Goal: Task Accomplishment & Management: Manage account settings

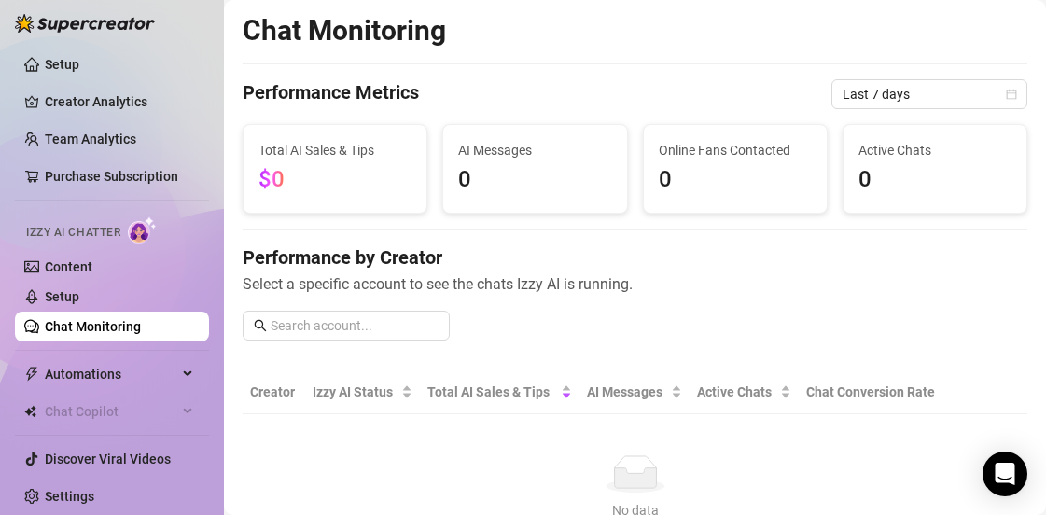
scroll to position [18, 0]
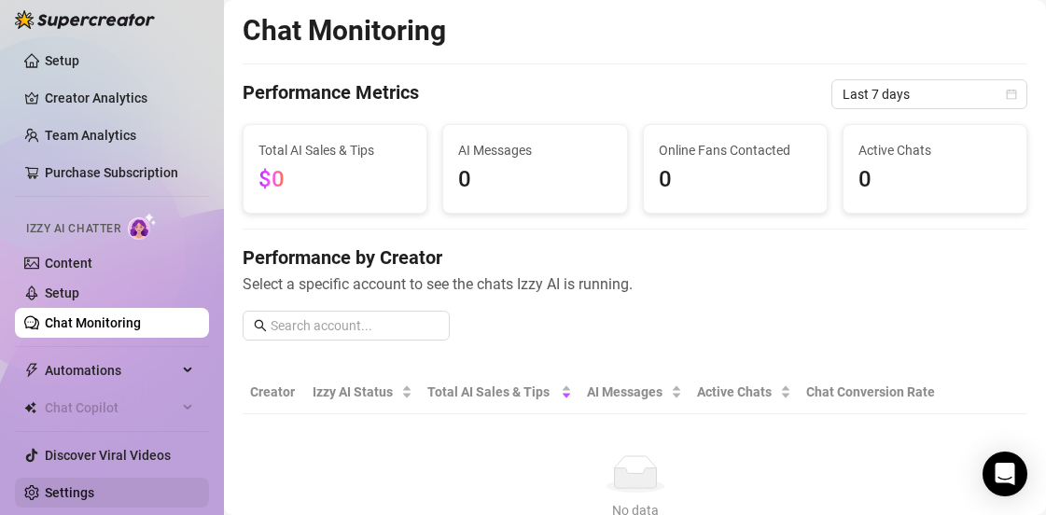
click at [94, 487] on link "Settings" at bounding box center [69, 492] width 49 height 15
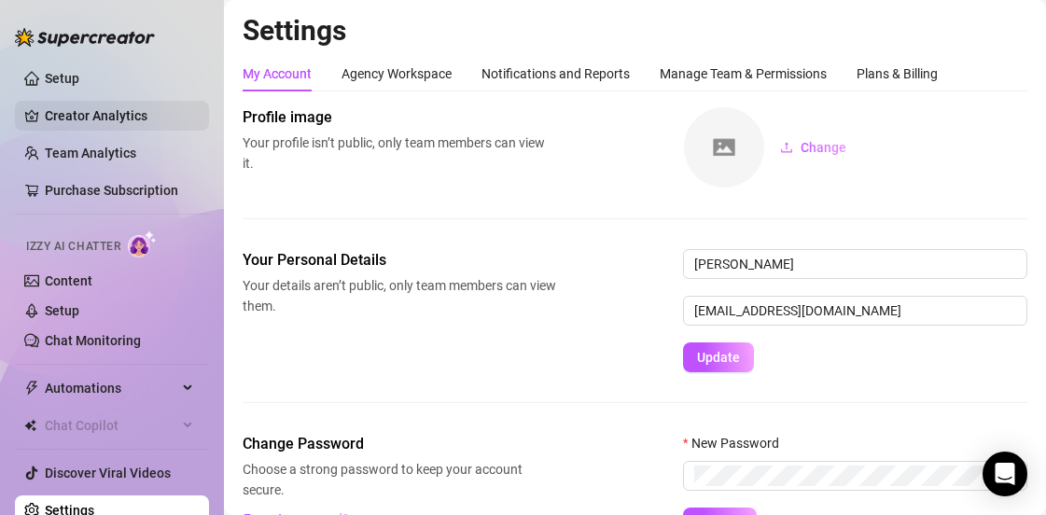
click at [116, 121] on link "Creator Analytics" at bounding box center [119, 116] width 149 height 30
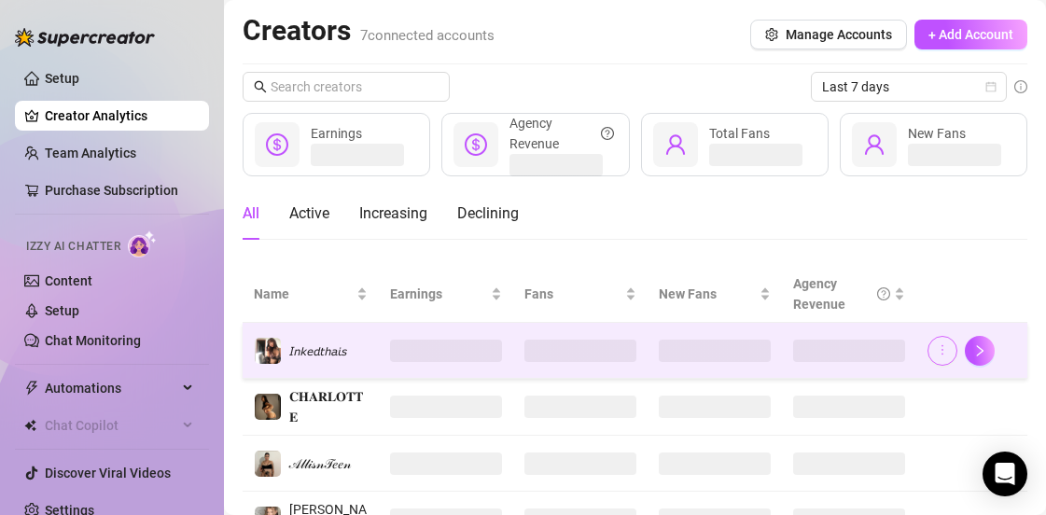
click at [939, 345] on button "button" at bounding box center [943, 351] width 30 height 30
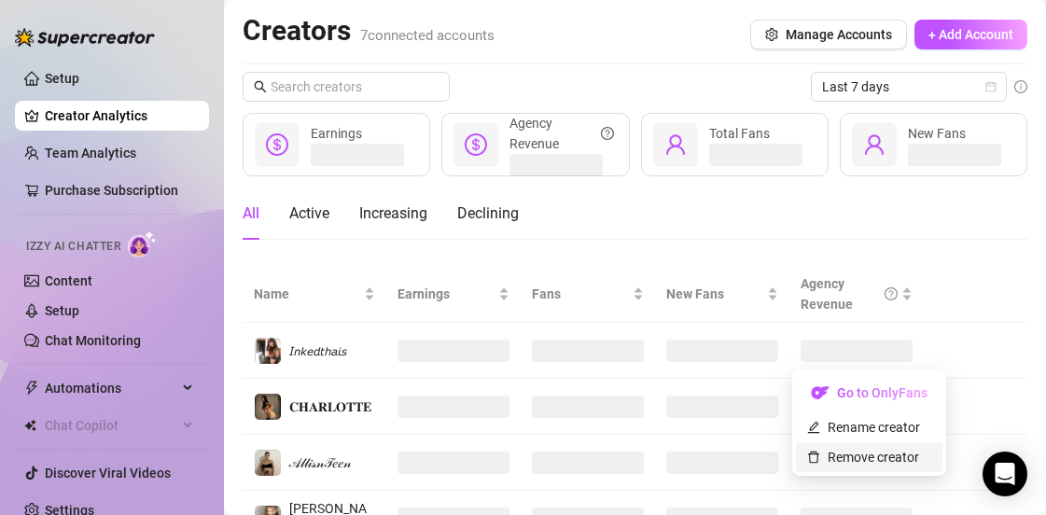
click at [875, 452] on link "Remove creator" at bounding box center [863, 457] width 112 height 15
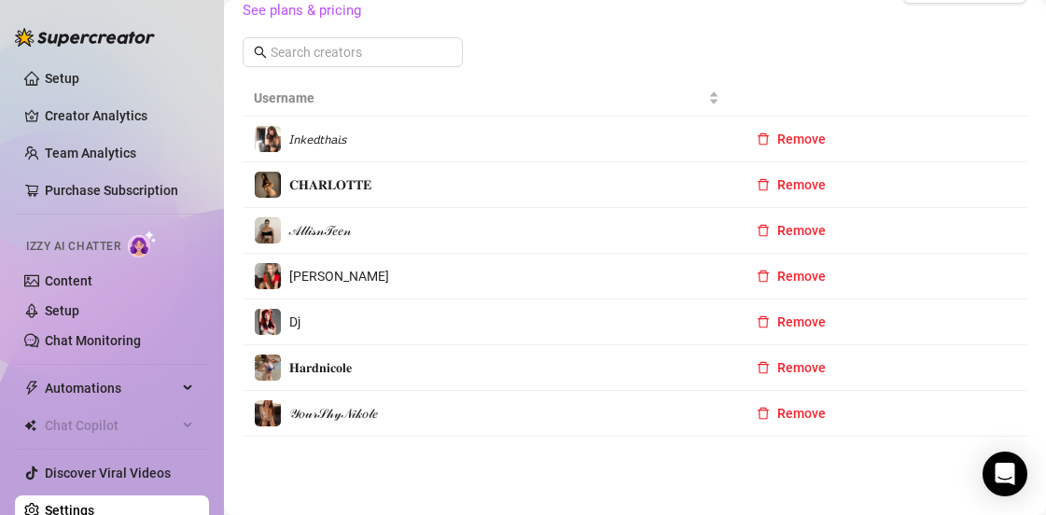
scroll to position [788, 0]
click at [785, 412] on span "Remove" at bounding box center [801, 413] width 49 height 15
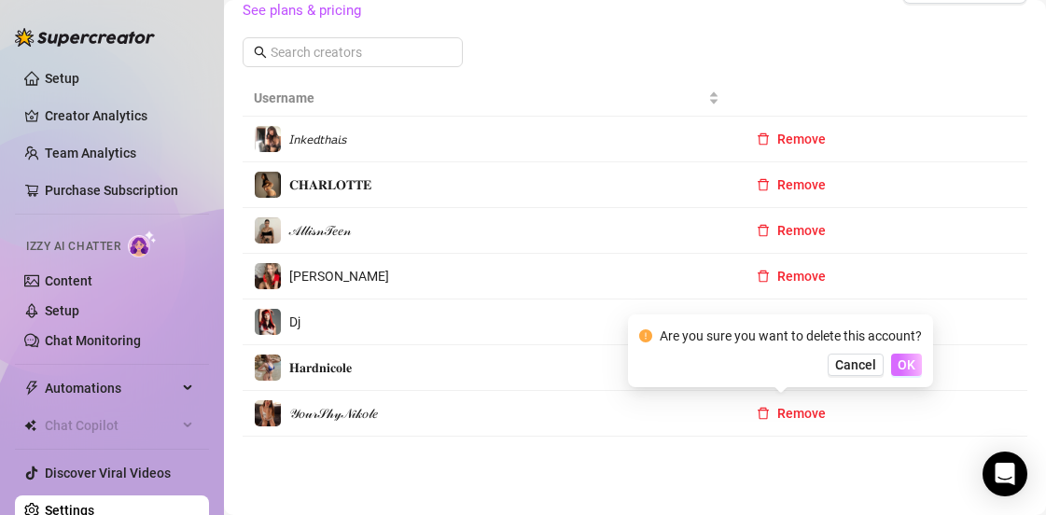
click at [922, 370] on button "OK" at bounding box center [906, 365] width 31 height 22
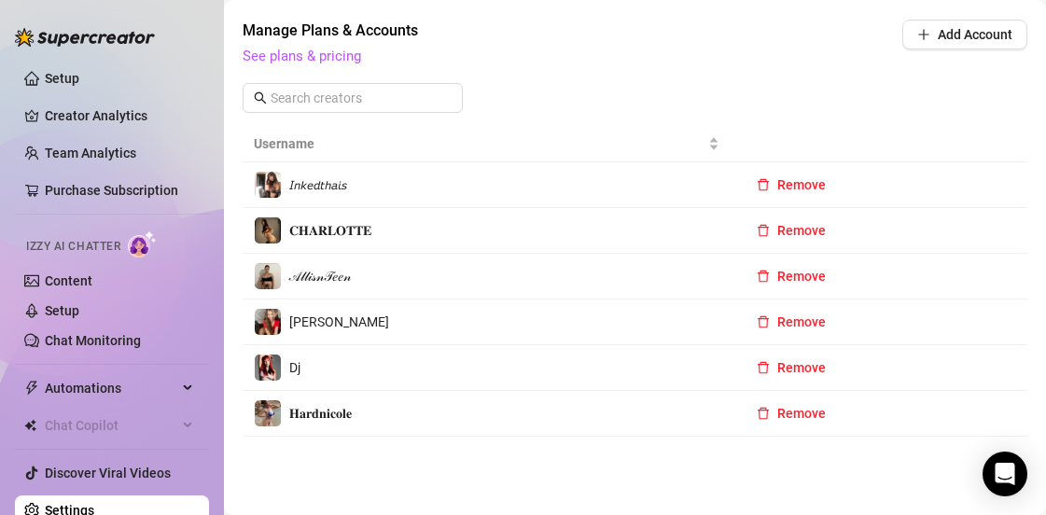
scroll to position [742, 0]
click at [791, 314] on button "Remove" at bounding box center [791, 322] width 99 height 30
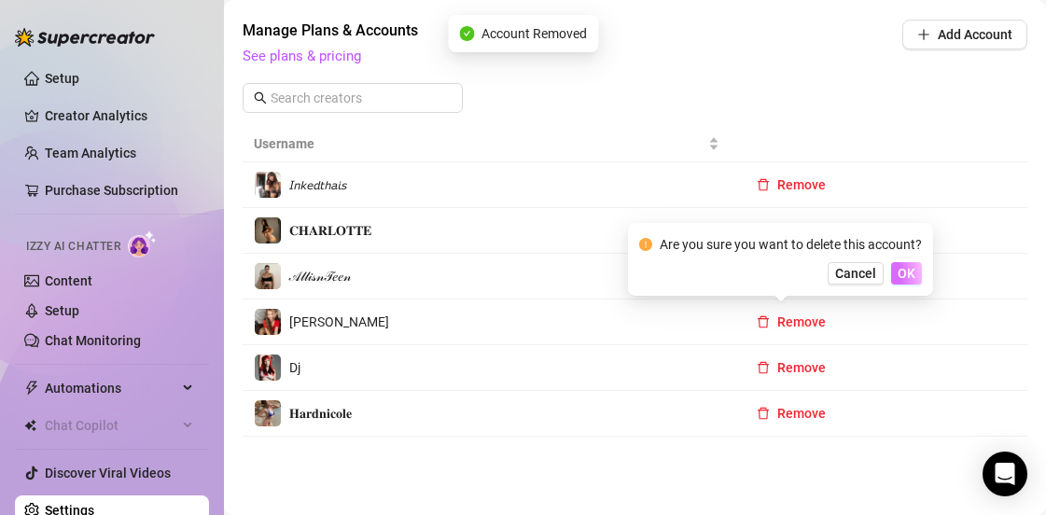
click at [901, 270] on span "OK" at bounding box center [907, 273] width 18 height 15
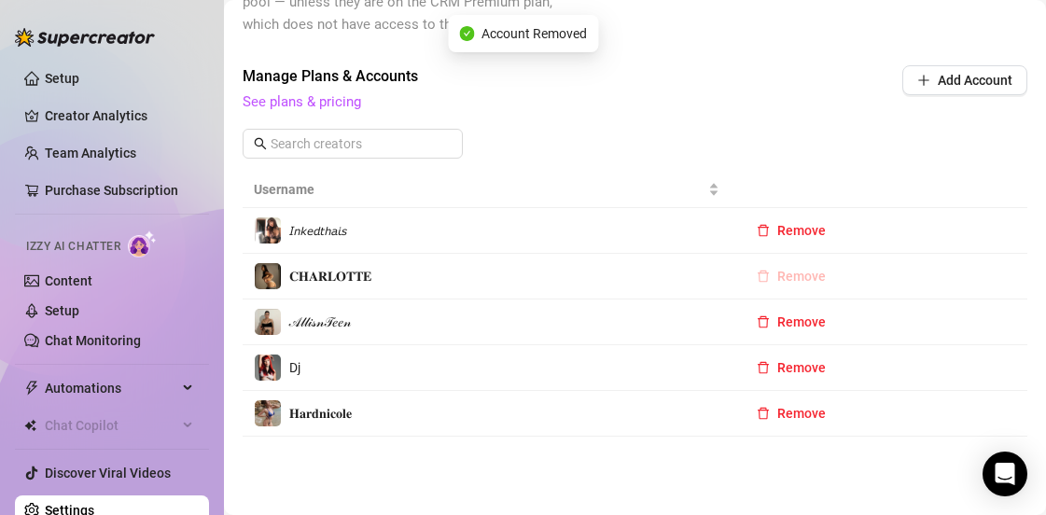
scroll to position [696, 0]
click at [777, 279] on span "Remove" at bounding box center [801, 276] width 49 height 15
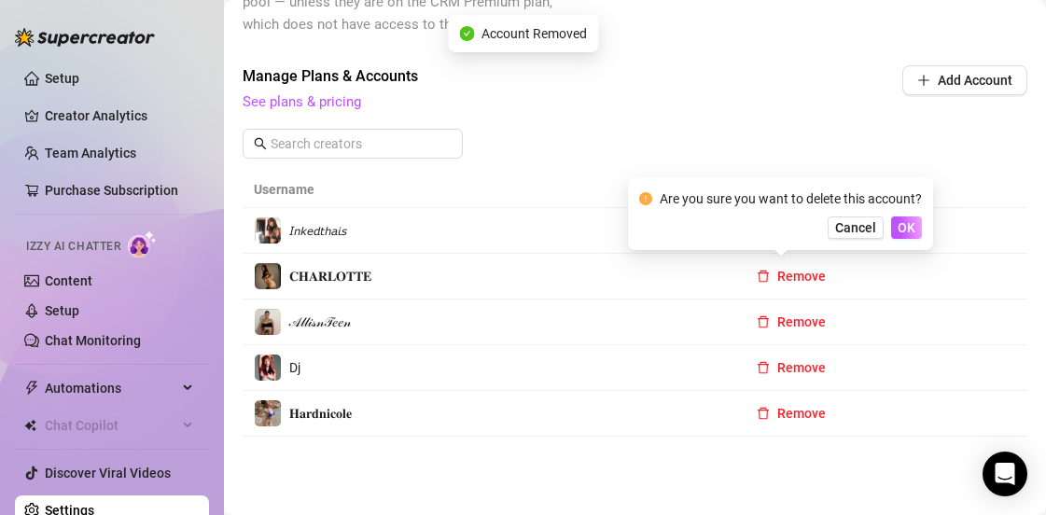
click at [905, 214] on div "Are you sure you want to delete this account? Cancel OK" at bounding box center [780, 213] width 283 height 50
click at [905, 224] on span "OK" at bounding box center [907, 227] width 18 height 15
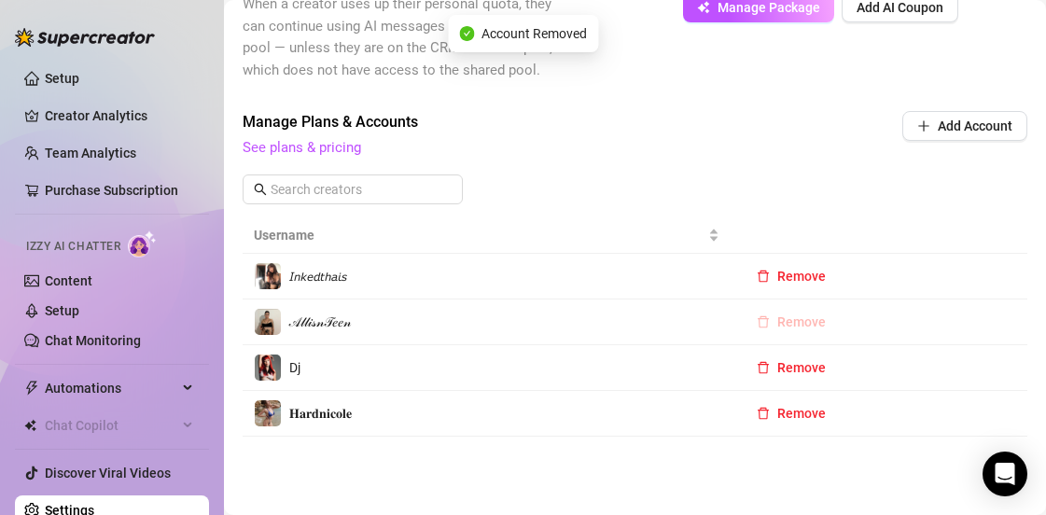
scroll to position [650, 0]
click at [783, 315] on span "Remove" at bounding box center [801, 321] width 49 height 15
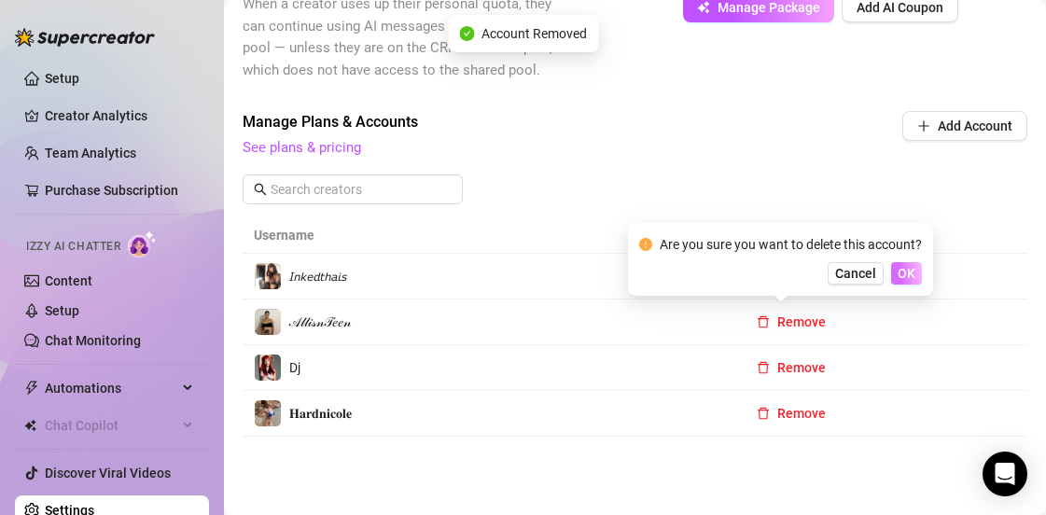
click at [902, 270] on span "OK" at bounding box center [907, 273] width 18 height 15
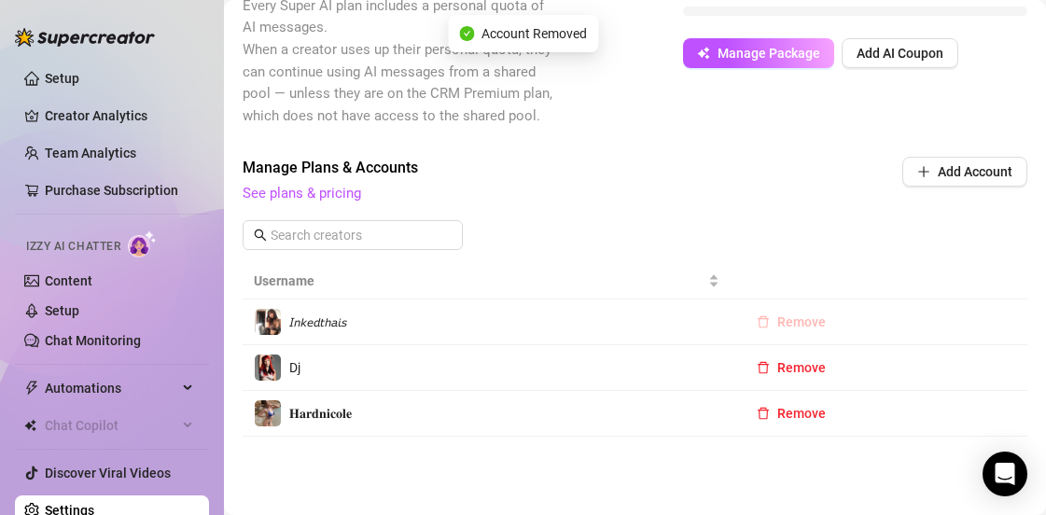
click at [793, 315] on span "Remove" at bounding box center [801, 321] width 49 height 15
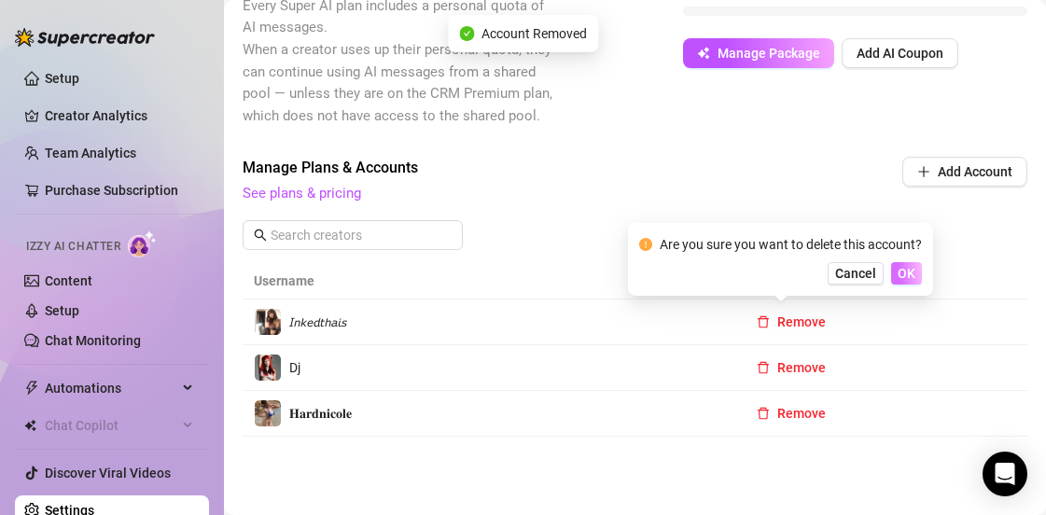
click at [914, 280] on span "OK" at bounding box center [907, 273] width 18 height 15
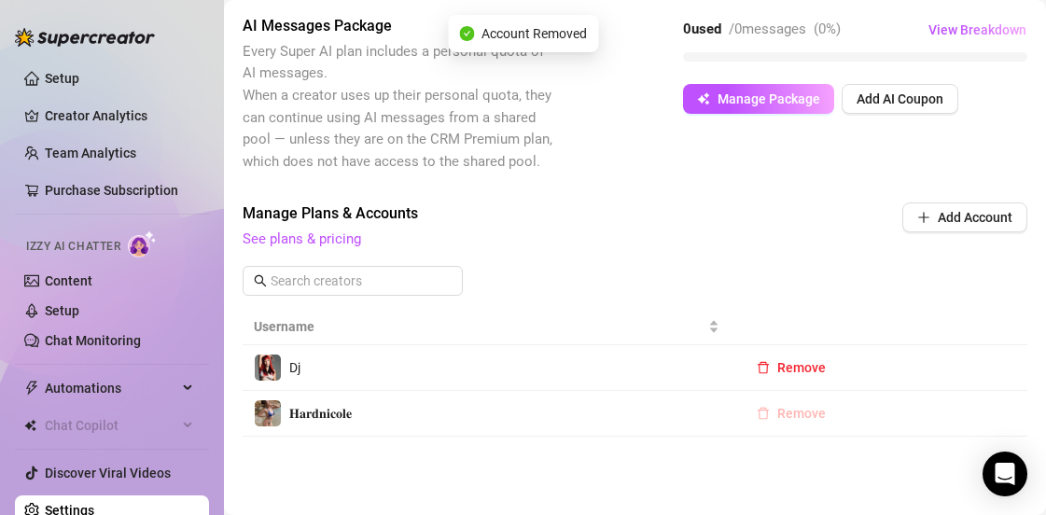
click at [794, 408] on span "Remove" at bounding box center [801, 413] width 49 height 15
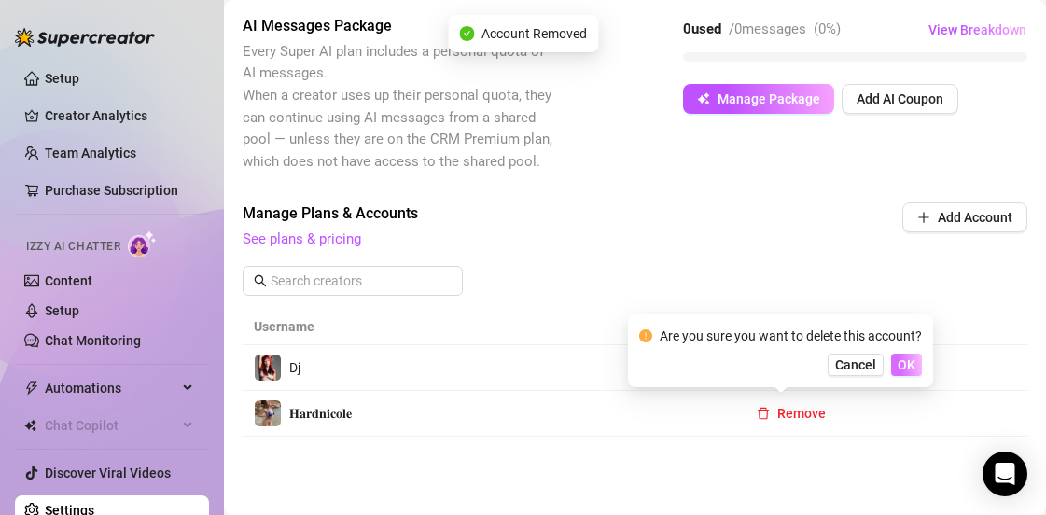
click at [915, 372] on span "OK" at bounding box center [907, 364] width 18 height 15
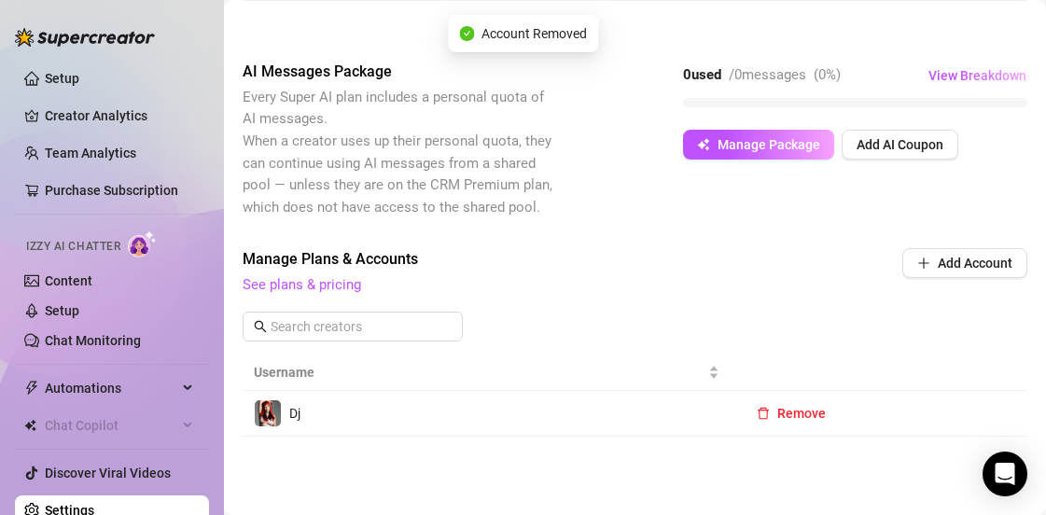
scroll to position [513, 0]
click at [790, 417] on span "Remove" at bounding box center [801, 413] width 49 height 15
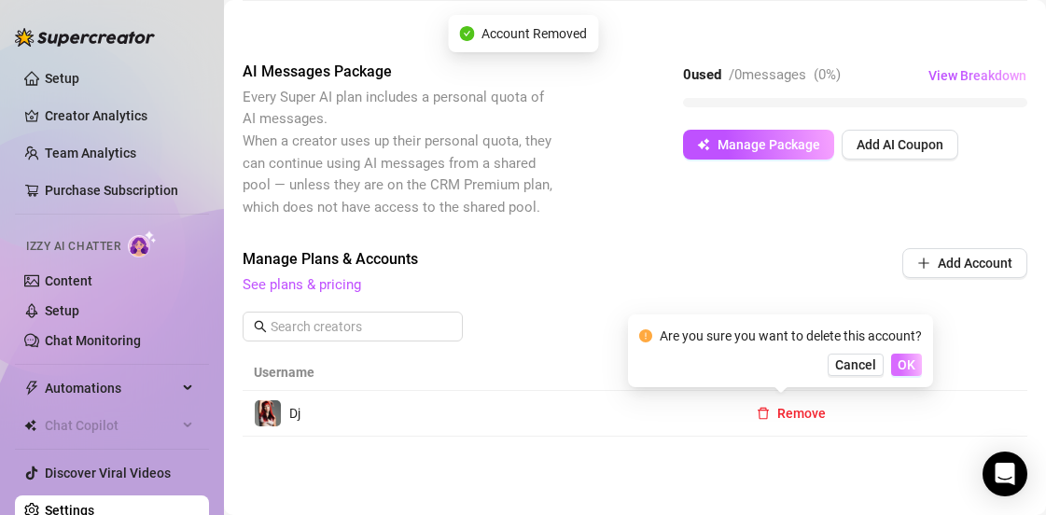
click at [915, 369] on span "OK" at bounding box center [907, 364] width 18 height 15
